Goal: Task Accomplishment & Management: Manage account settings

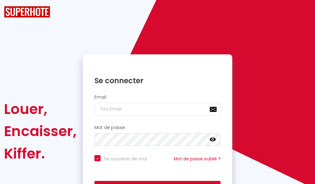
checkbox input "true"
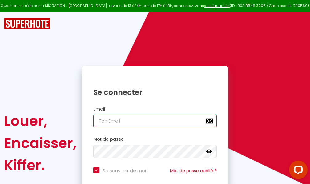
click at [131, 121] on input "email" at bounding box center [154, 121] width 123 height 13
type input "m"
checkbox input "true"
type input "ma"
checkbox input "true"
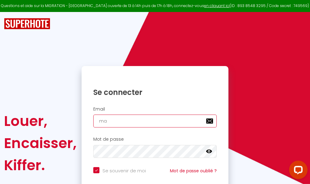
type input "mar"
checkbox input "true"
type input "marc"
checkbox input "true"
type input "marcd"
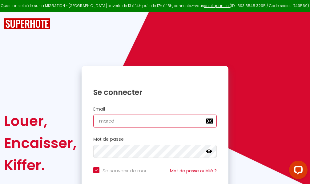
checkbox input "true"
type input "marcdp"
checkbox input "true"
type input "marcdpo"
checkbox input "true"
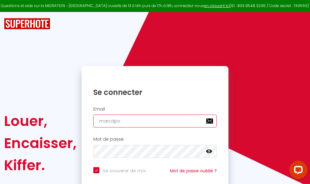
type input "marcdpoz"
checkbox input "true"
type input "marcdpoz."
checkbox input "true"
type input "marcdpoz.l"
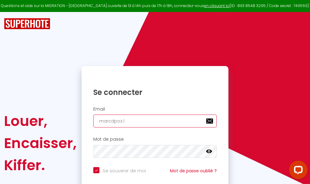
checkbox input "true"
type input "marcdpoz.lo"
checkbox input "true"
type input "marcdpoz.loc"
checkbox input "true"
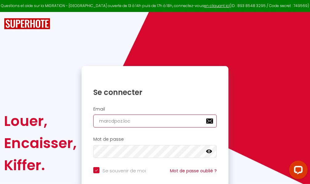
type input "marcdpoz.loca"
checkbox input "true"
type input "marcdpoz.locat"
checkbox input "true"
type input "marcdpoz.locati"
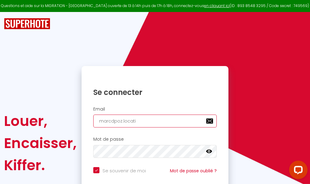
checkbox input "true"
type input "marcdpoz.locatio"
checkbox input "true"
type input "marcdpoz.location"
checkbox input "true"
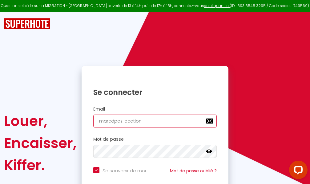
type input "marcdpoz.location@"
checkbox input "true"
type input "marcdpoz.location@g"
checkbox input "true"
type input "marcdpoz.location@gm"
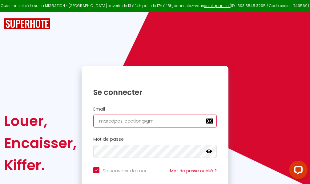
checkbox input "true"
type input "marcdpoz.location@gma"
checkbox input "true"
type input "marcdpoz.location@gmai"
checkbox input "true"
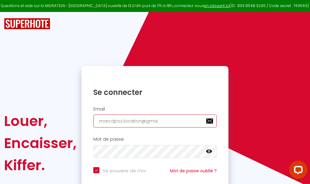
type input "[EMAIL_ADDRESS]"
checkbox input "true"
type input "[EMAIL_ADDRESS]."
checkbox input "true"
type input "marcdpoz.location@gmail.c"
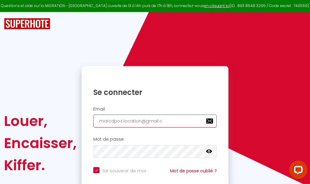
checkbox input "true"
type input "[EMAIL_ADDRESS][DOMAIN_NAME]"
checkbox input "true"
type input "[EMAIL_ADDRESS][DOMAIN_NAME]"
checkbox input "true"
